Goal: Task Accomplishment & Management: Manage account settings

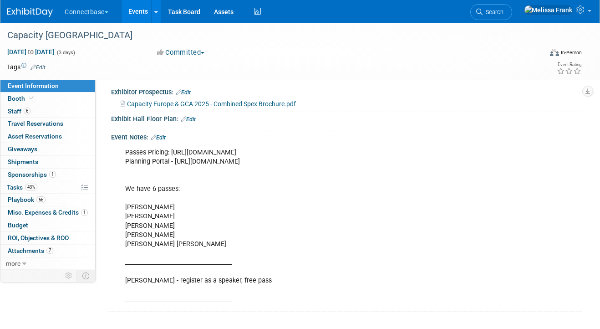
click at [131, 7] on link "Events" at bounding box center [138, 11] width 33 height 23
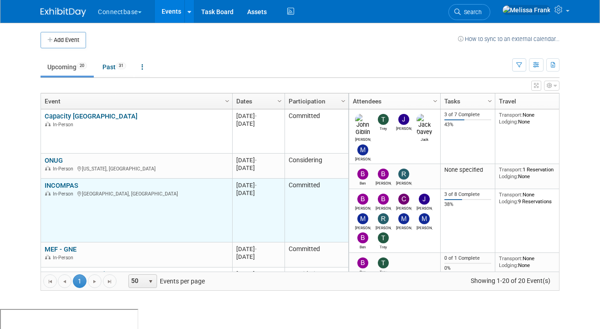
click at [56, 181] on link "INCOMPAS" at bounding box center [62, 185] width 34 height 8
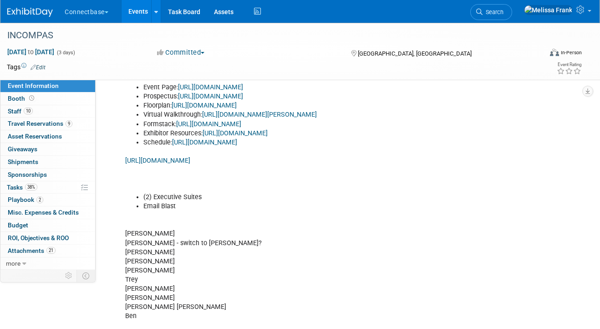
scroll to position [238, 0]
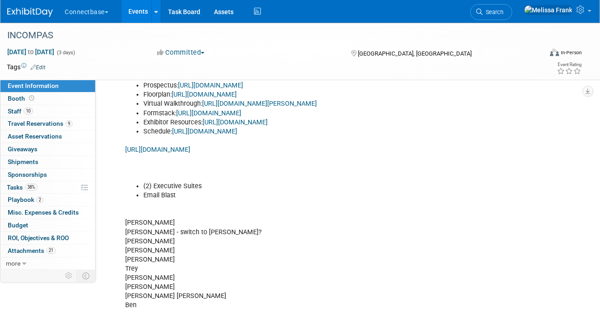
click at [147, 21] on link "Events" at bounding box center [138, 11] width 33 height 23
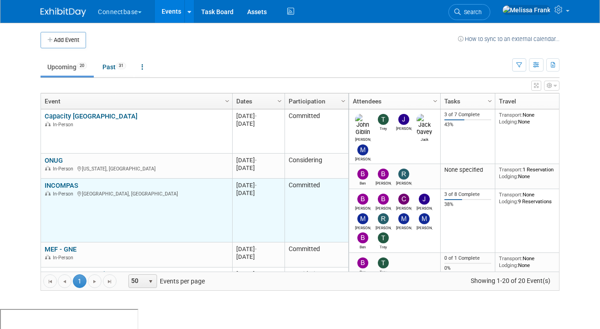
click at [59, 188] on link "INCOMPAS" at bounding box center [62, 185] width 34 height 8
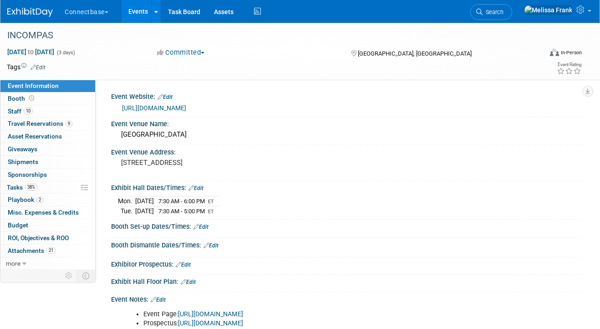
scroll to position [0, 0]
click at [29, 188] on span "38%" at bounding box center [31, 186] width 12 height 7
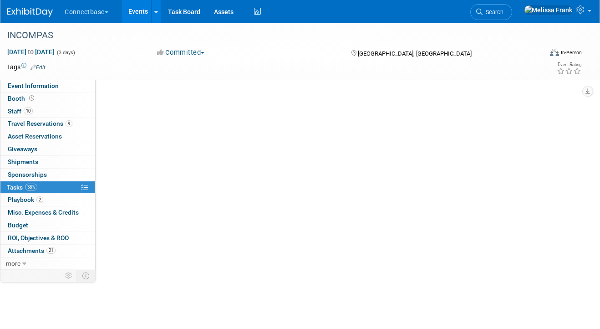
scroll to position [0, 0]
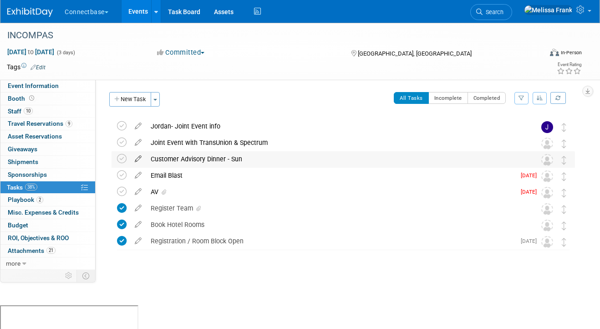
click at [140, 158] on icon at bounding box center [138, 156] width 16 height 11
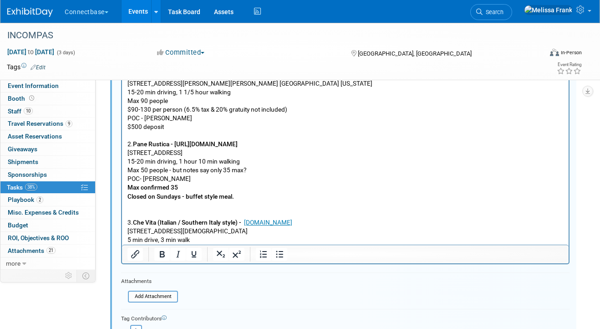
scroll to position [263, 0]
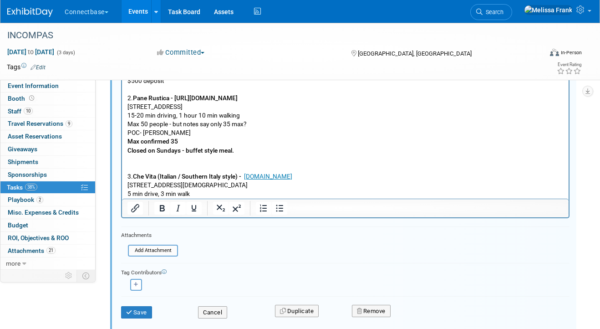
click at [193, 194] on p "1. [PERSON_NAME] Italian Restaurant - [URL][DOMAIN_NAME] [STREET_ADDRESS][PERSO…" at bounding box center [345, 103] width 436 height 208
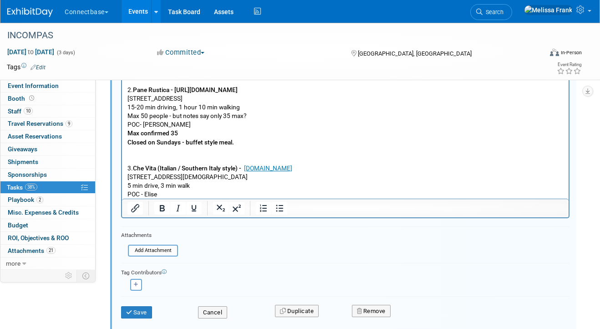
scroll to position [17, 0]
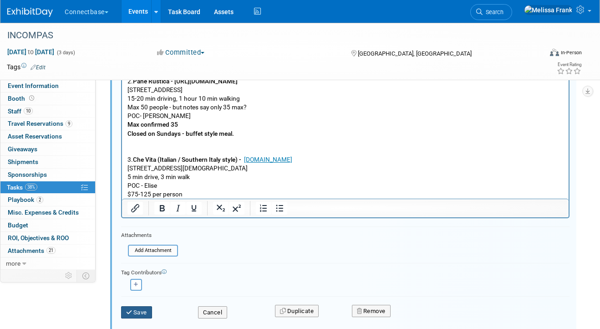
click at [141, 313] on button "Save" at bounding box center [136, 312] width 31 height 13
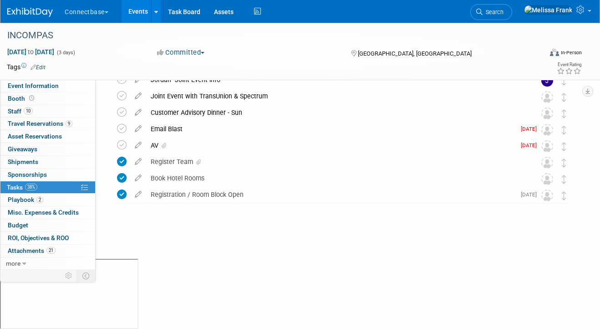
scroll to position [0, 0]
